Goal: Transaction & Acquisition: Purchase product/service

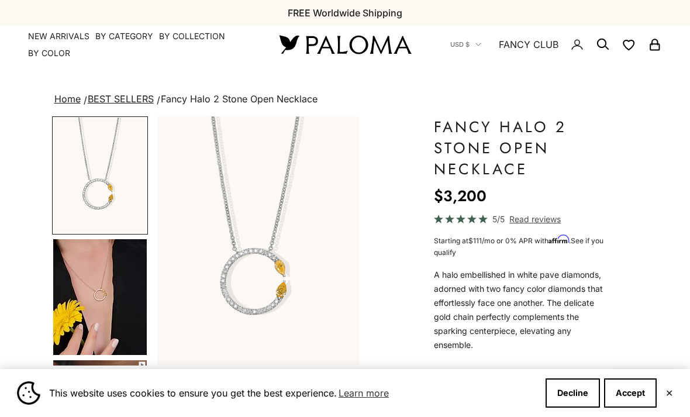
click at [306, 44] on img at bounding box center [345, 44] width 140 height 25
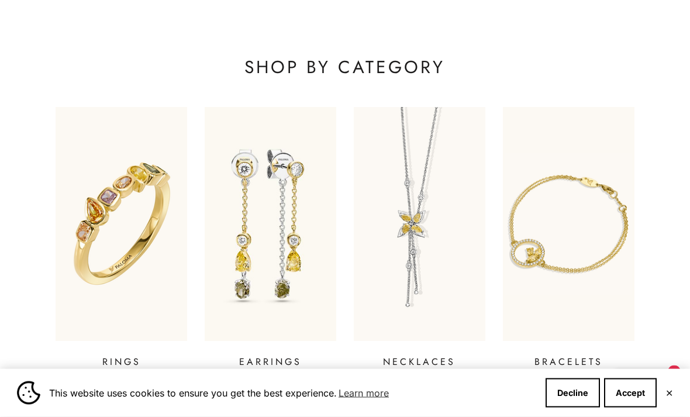
scroll to position [335, 0]
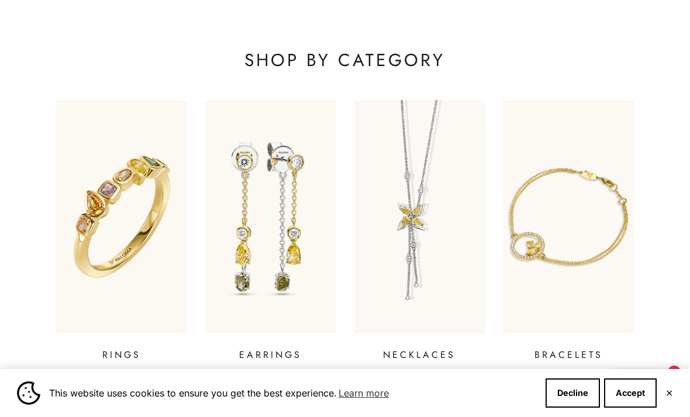
click at [115, 243] on img at bounding box center [122, 217] width 132 height 234
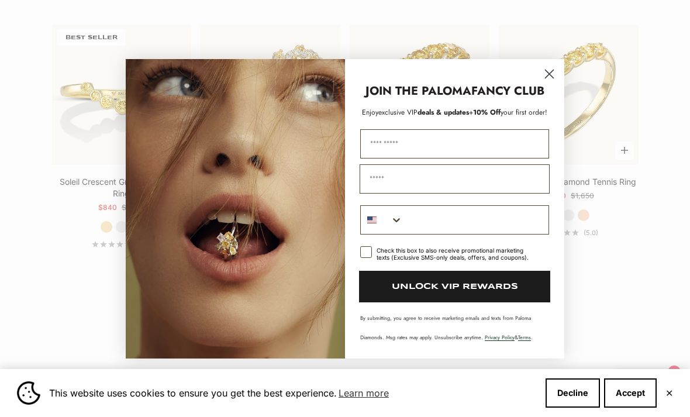
scroll to position [1160, 0]
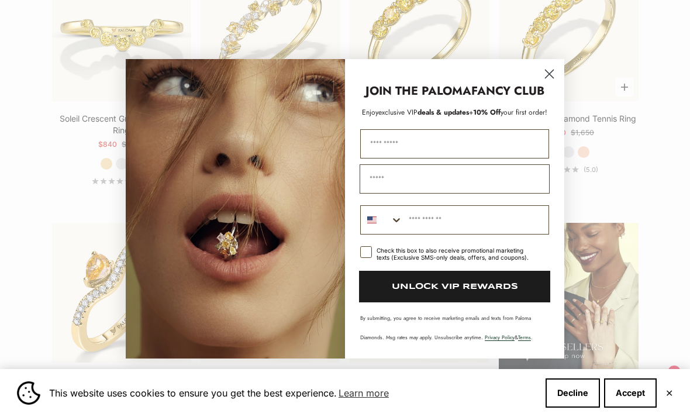
click at [550, 78] on icon "Close dialog" at bounding box center [550, 74] width 8 height 8
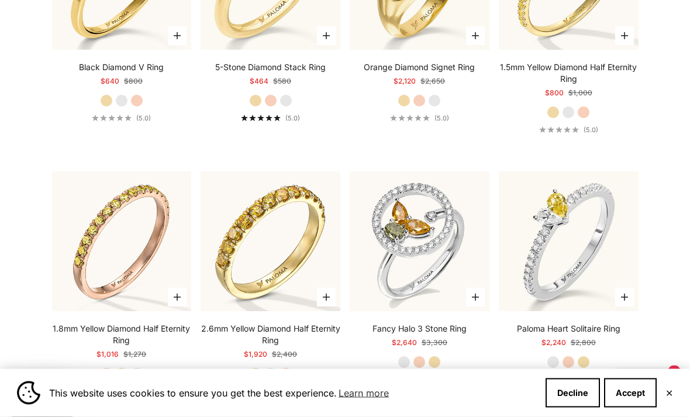
scroll to position [2746, 0]
